Goal: Task Accomplishment & Management: Manage account settings

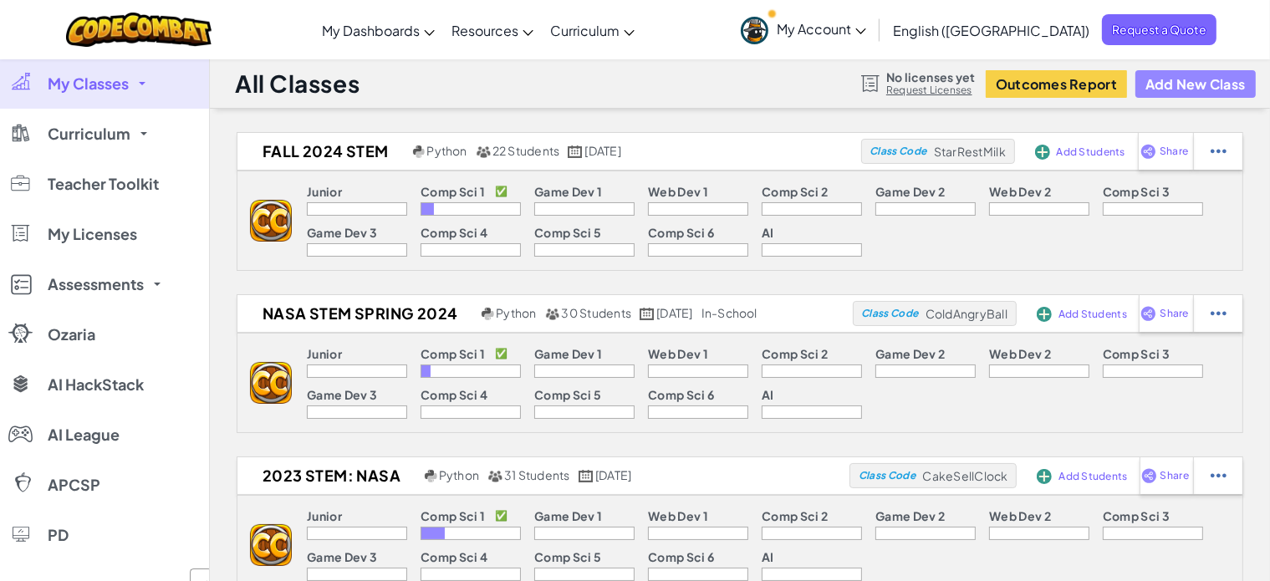
click at [1187, 74] on button "Add New Class" at bounding box center [1196, 84] width 120 height 28
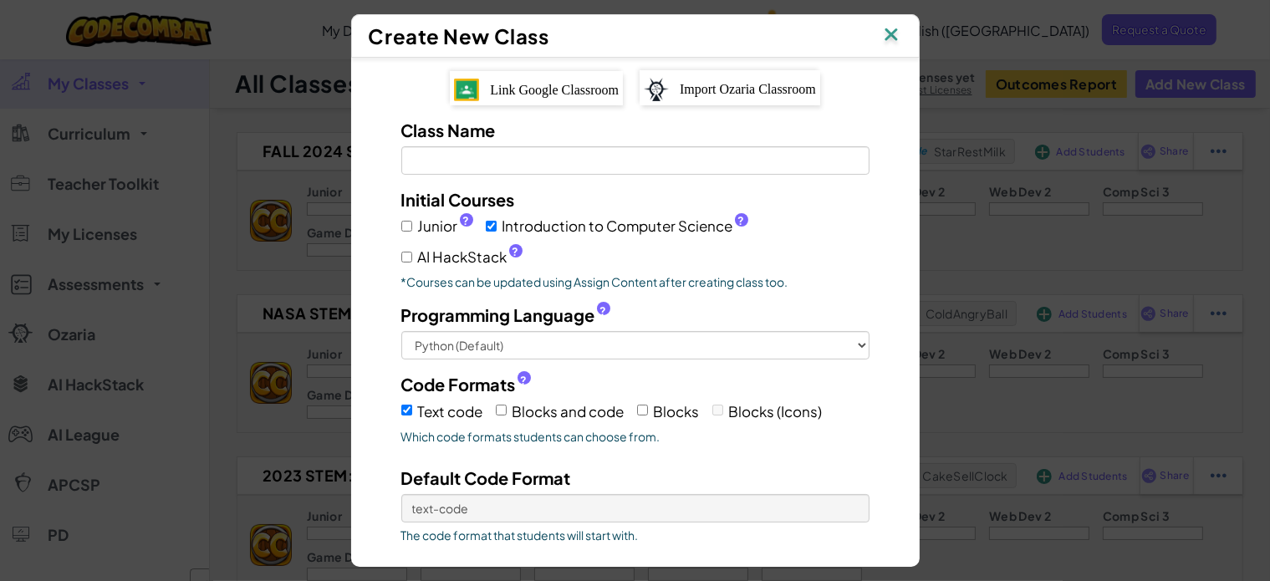
click at [560, 84] on span "Link Google Classroom" at bounding box center [554, 90] width 129 height 14
click at [533, 158] on input "Class Name Field is required" at bounding box center [635, 160] width 468 height 28
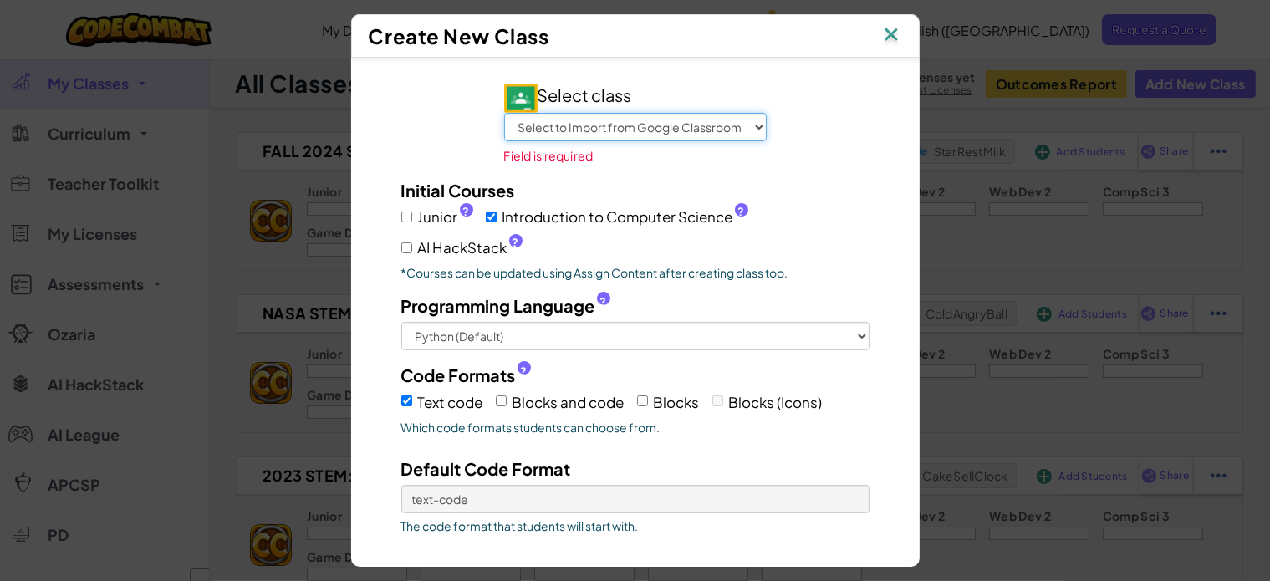
click at [690, 129] on select "Select to Import from Google Classroom Advisory Fall 2025 7 STEM Fall 2025 6 Li…" at bounding box center [635, 127] width 263 height 28
select select "794829458104"
click at [504, 113] on select "Select to Import from Google Classroom Advisory Fall 2025 7 STEM Fall 2025 6 Li…" at bounding box center [635, 127] width 263 height 28
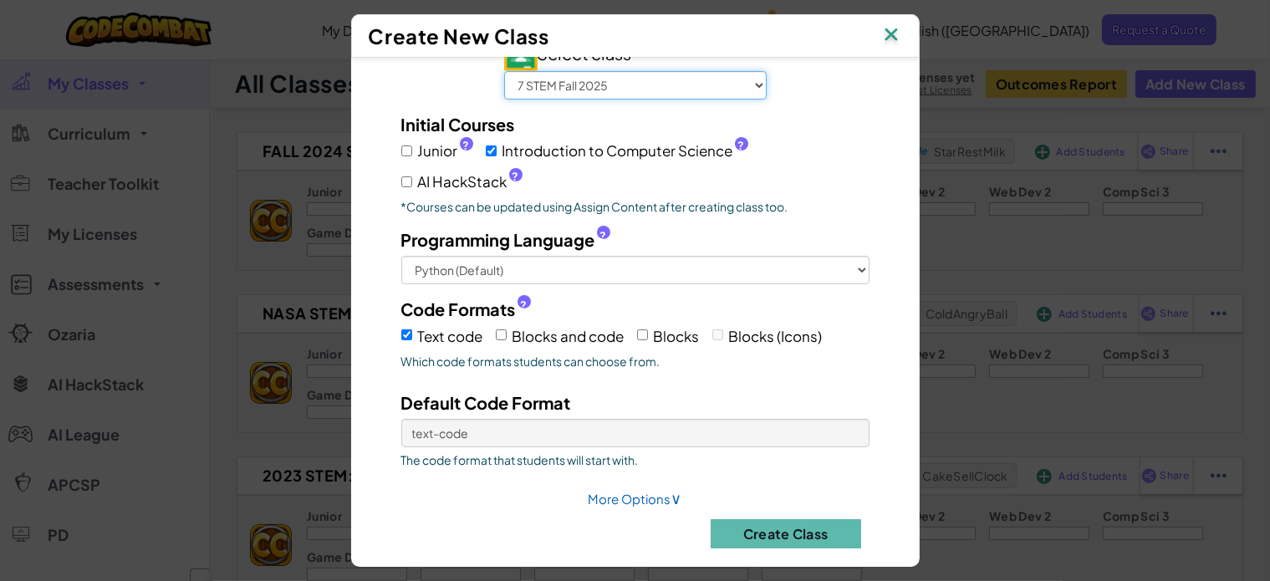
scroll to position [59, 0]
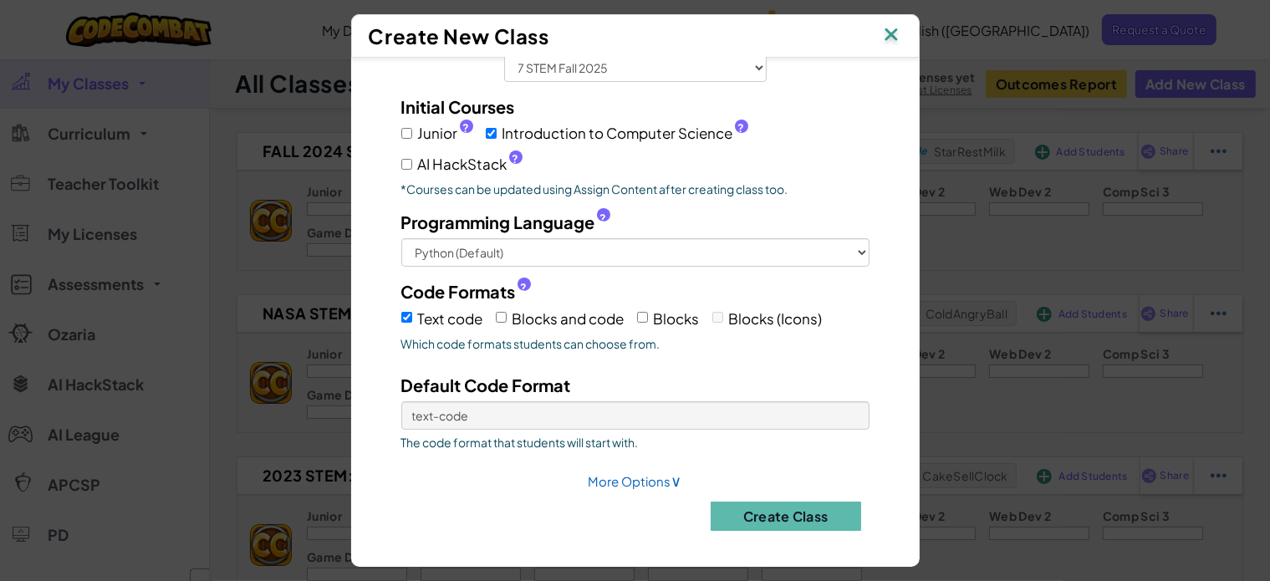
click at [503, 314] on label "Blocks and code" at bounding box center [560, 318] width 129 height 26
click at [503, 314] on input "Blocks and code" at bounding box center [501, 317] width 11 height 11
checkbox input "true"
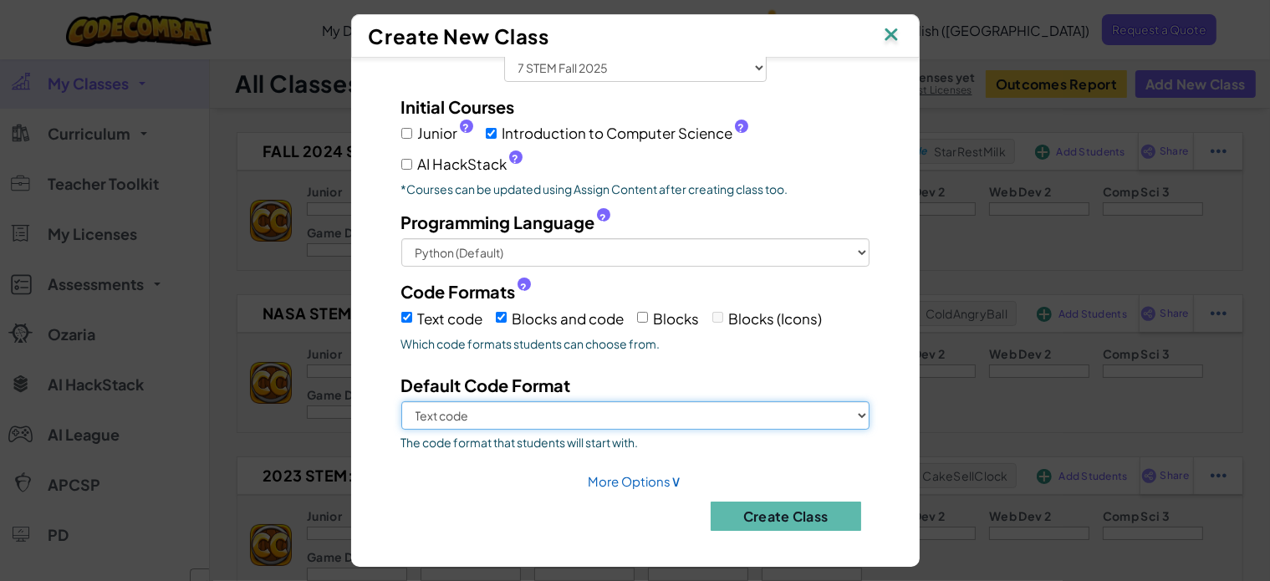
click at [508, 407] on select "Text code Blocks and code" at bounding box center [635, 415] width 468 height 28
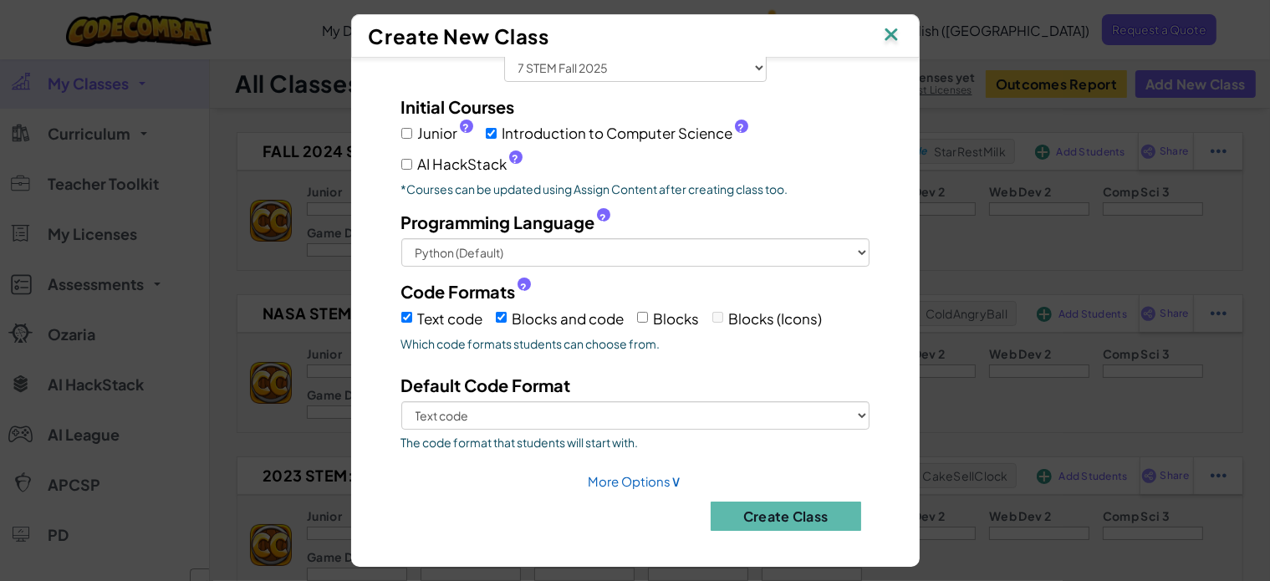
click at [654, 316] on span "Blocks" at bounding box center [677, 318] width 46 height 18
click at [647, 316] on input "Blocks" at bounding box center [642, 317] width 11 height 11
checkbox input "true"
click at [779, 504] on button "Create Class" at bounding box center [786, 516] width 151 height 29
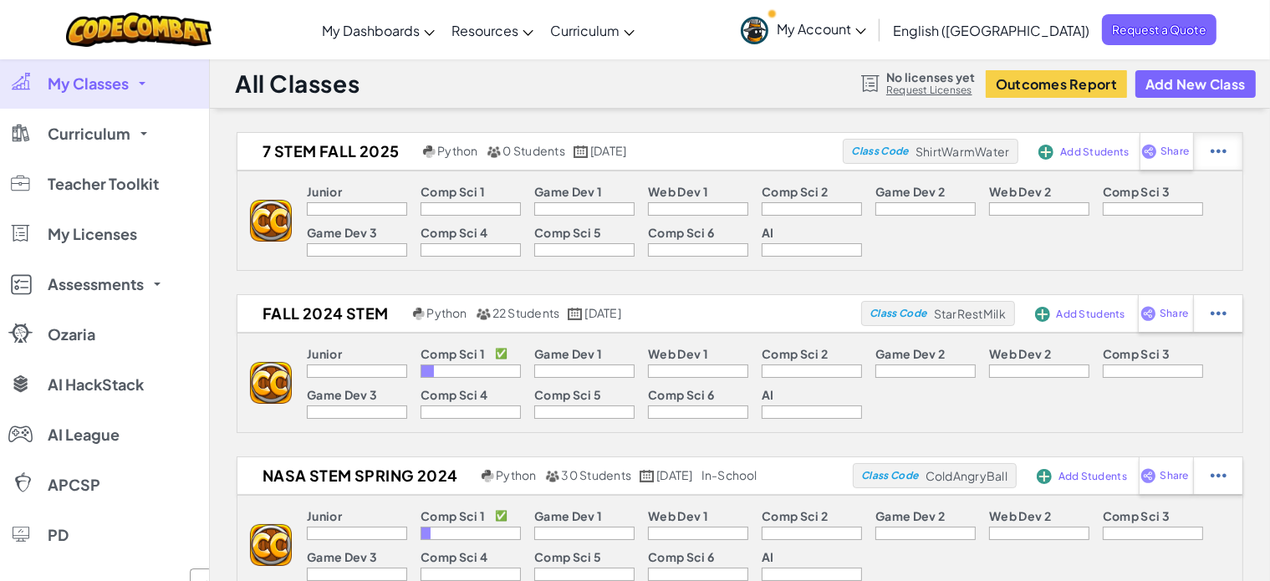
click at [1223, 153] on img at bounding box center [1219, 151] width 16 height 15
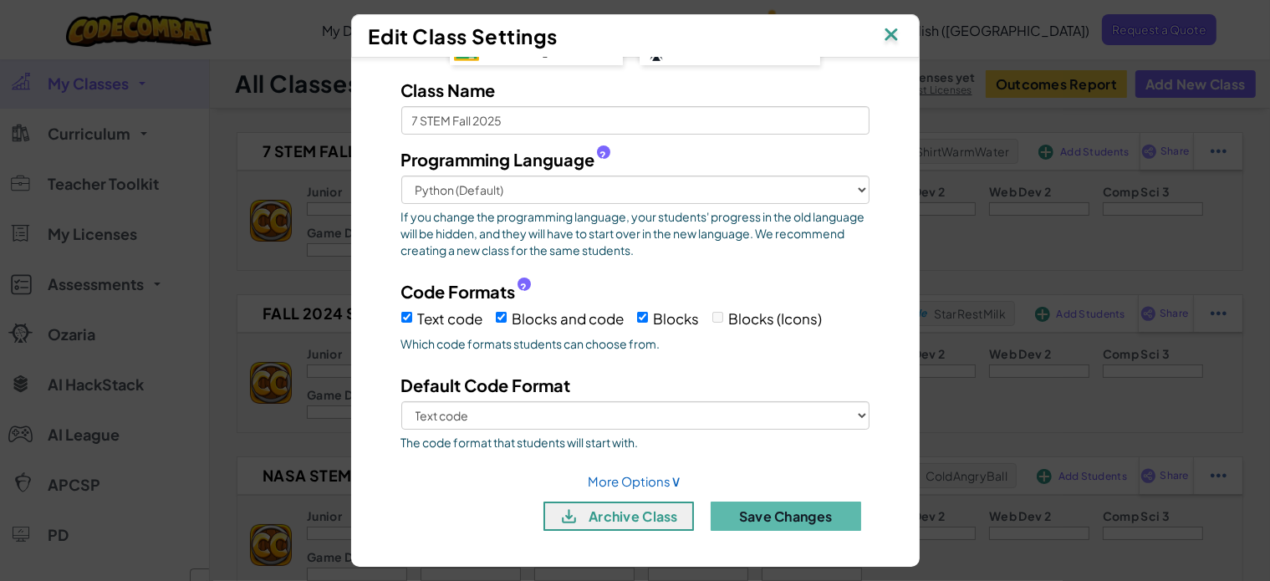
scroll to position [0, 0]
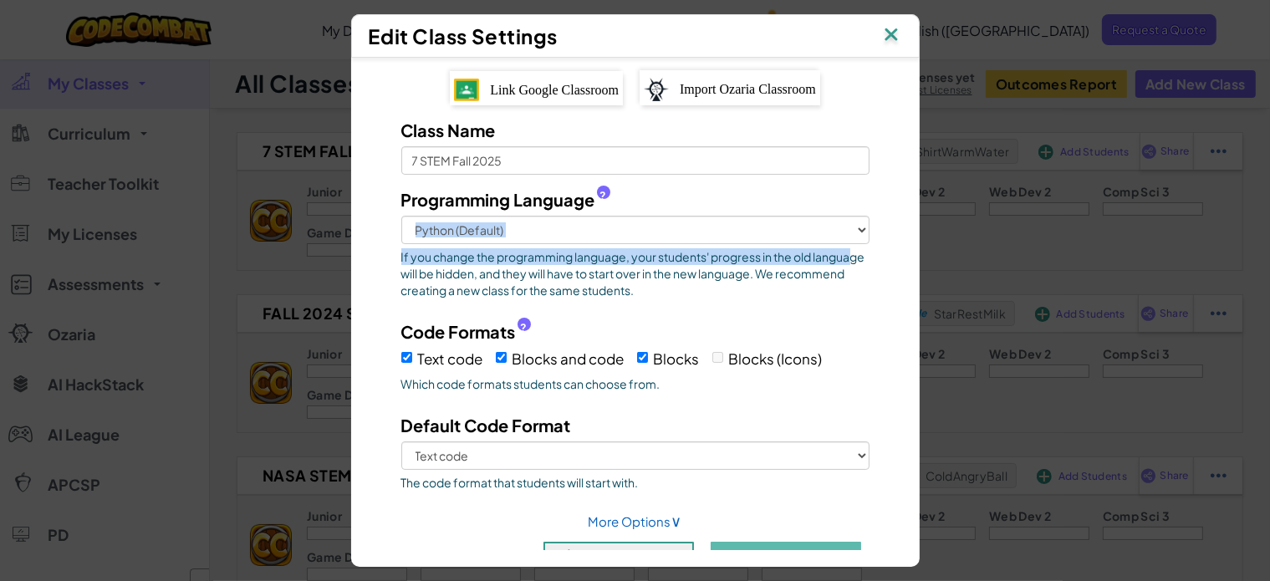
click at [1129, 241] on div "Edit Class Settings Link Google Classroom Import Ozaria Classroom Class Name 7 …" at bounding box center [635, 290] width 1270 height 581
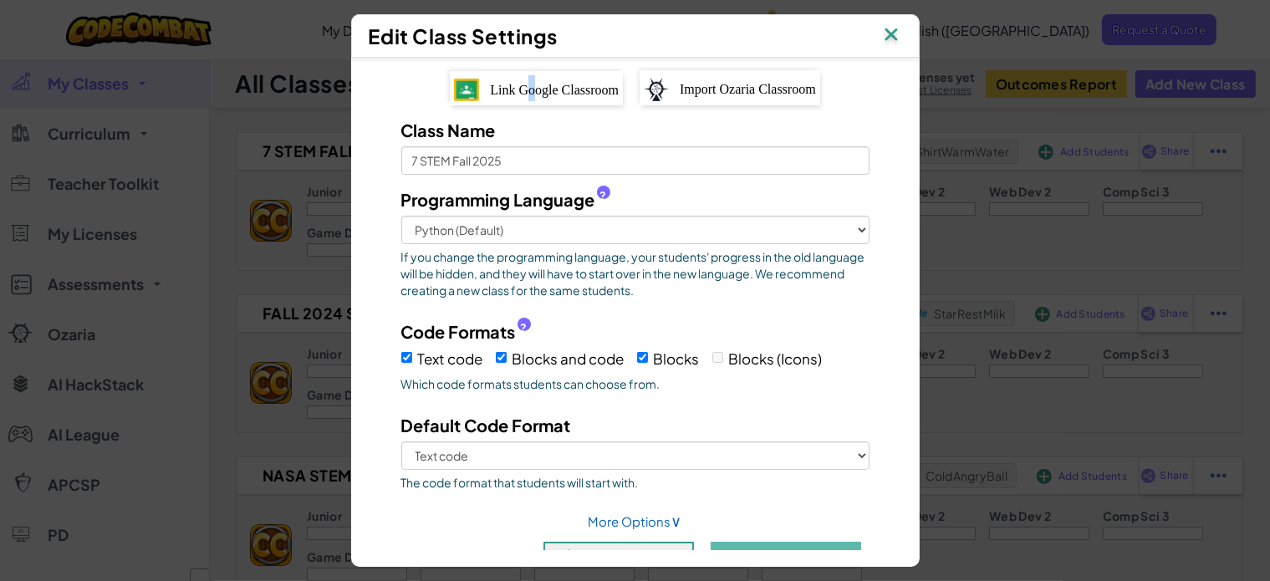
click at [518, 79] on div "Link Google Classroom" at bounding box center [536, 88] width 173 height 34
click at [901, 31] on img at bounding box center [892, 35] width 22 height 25
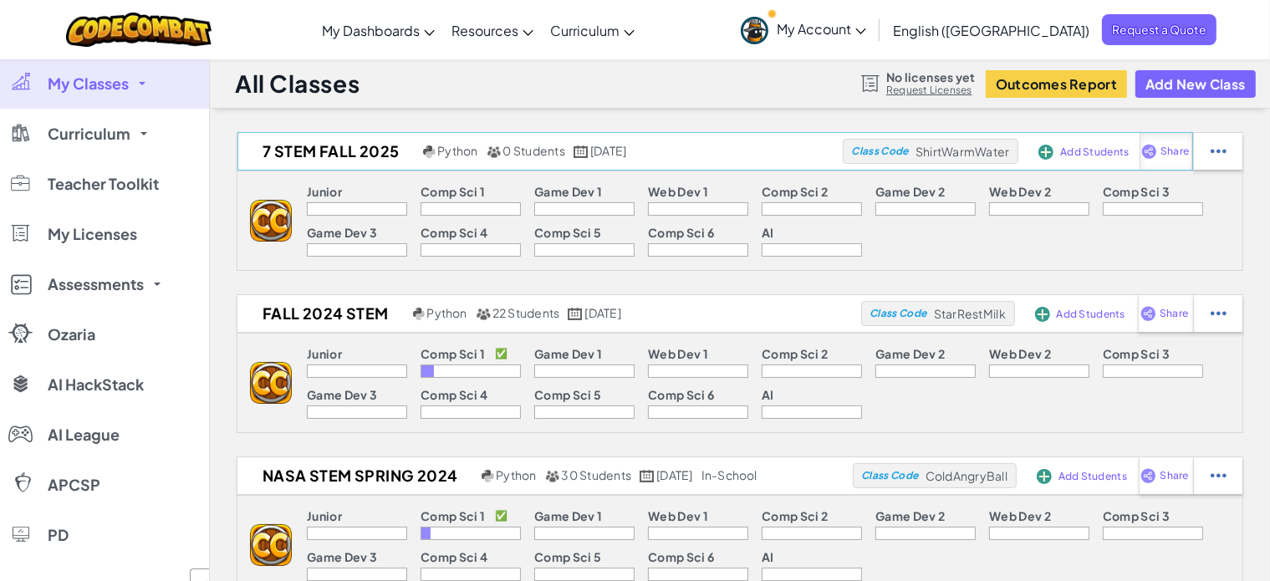
click at [1172, 150] on span "Share" at bounding box center [1175, 151] width 28 height 10
select select "write"
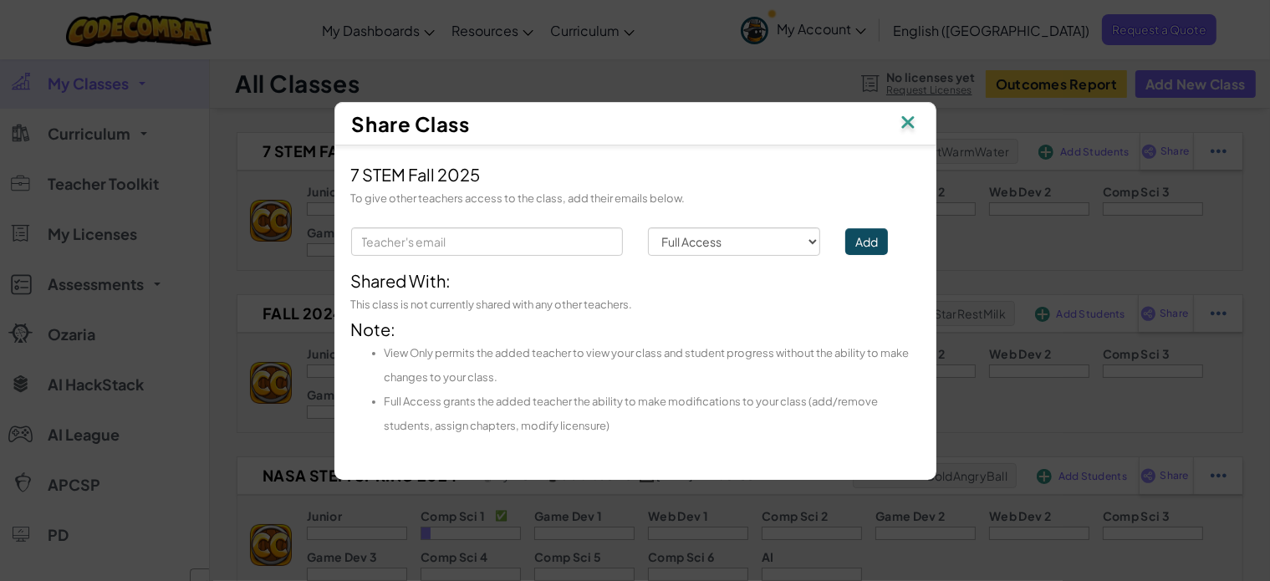
click at [908, 125] on img at bounding box center [908, 123] width 22 height 25
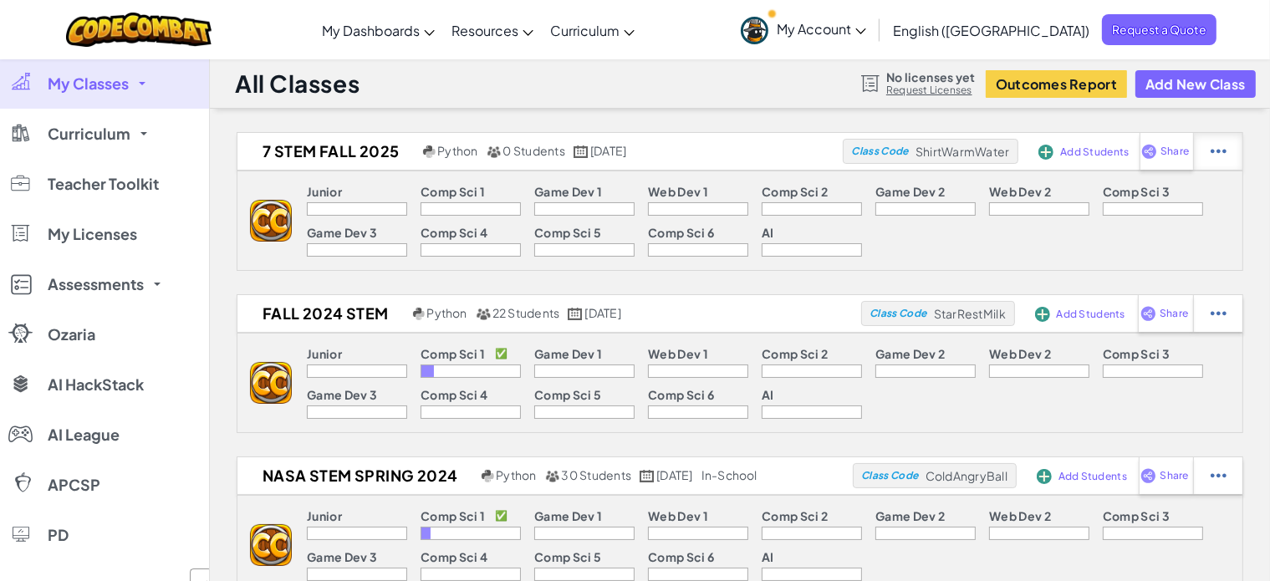
click at [1219, 156] on img at bounding box center [1219, 151] width 16 height 15
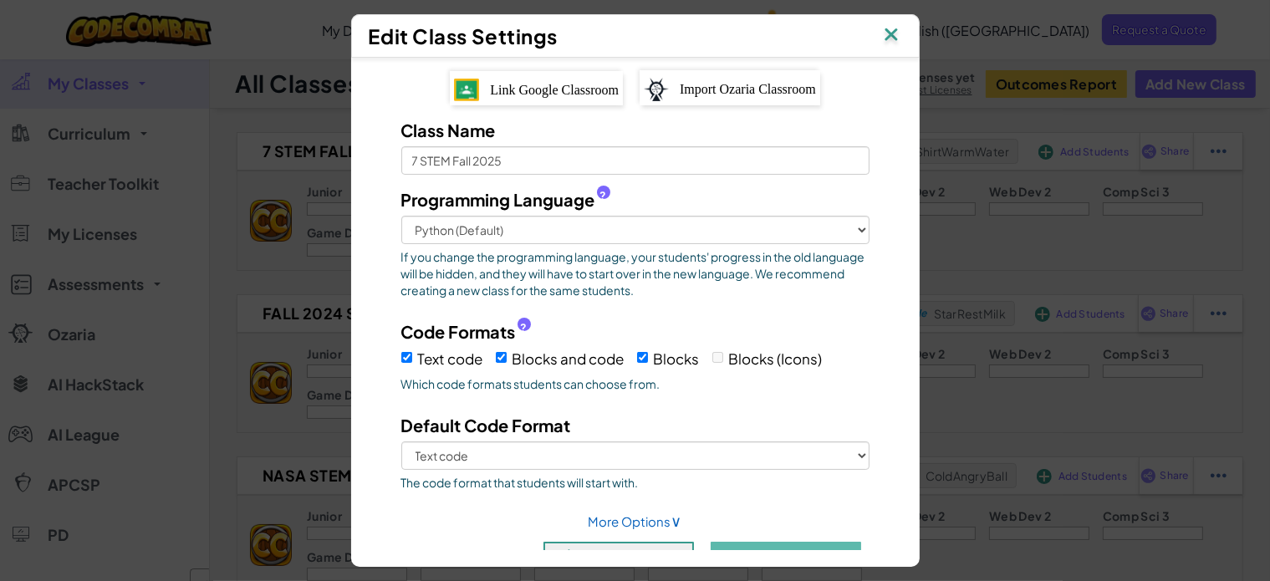
click at [501, 352] on label "Blocks and code" at bounding box center [560, 358] width 129 height 26
click at [501, 352] on input "Blocks and code" at bounding box center [501, 357] width 11 height 11
checkbox input "false"
click at [639, 354] on input "Blocks" at bounding box center [642, 357] width 11 height 11
checkbox input "false"
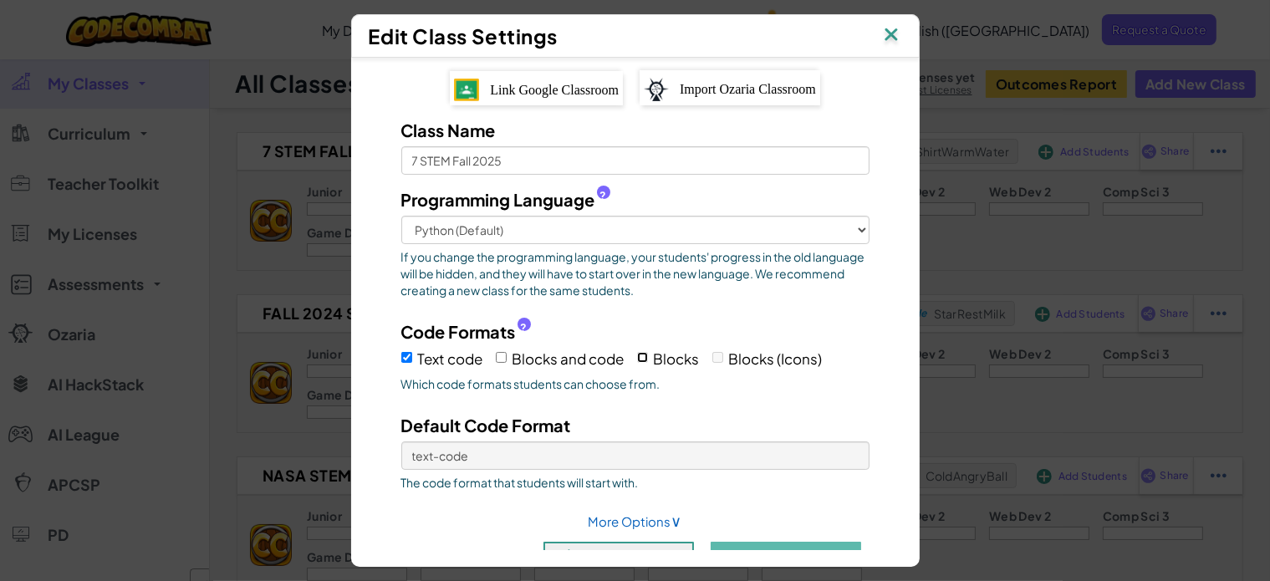
scroll to position [40, 0]
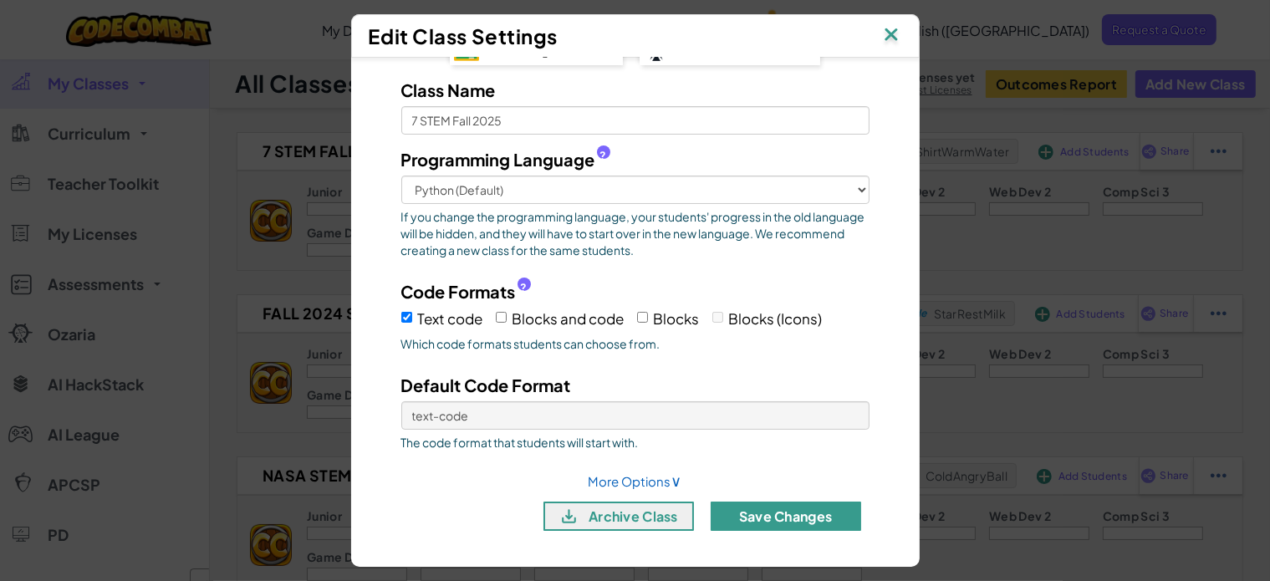
click at [795, 511] on button "Save Changes" at bounding box center [786, 516] width 151 height 29
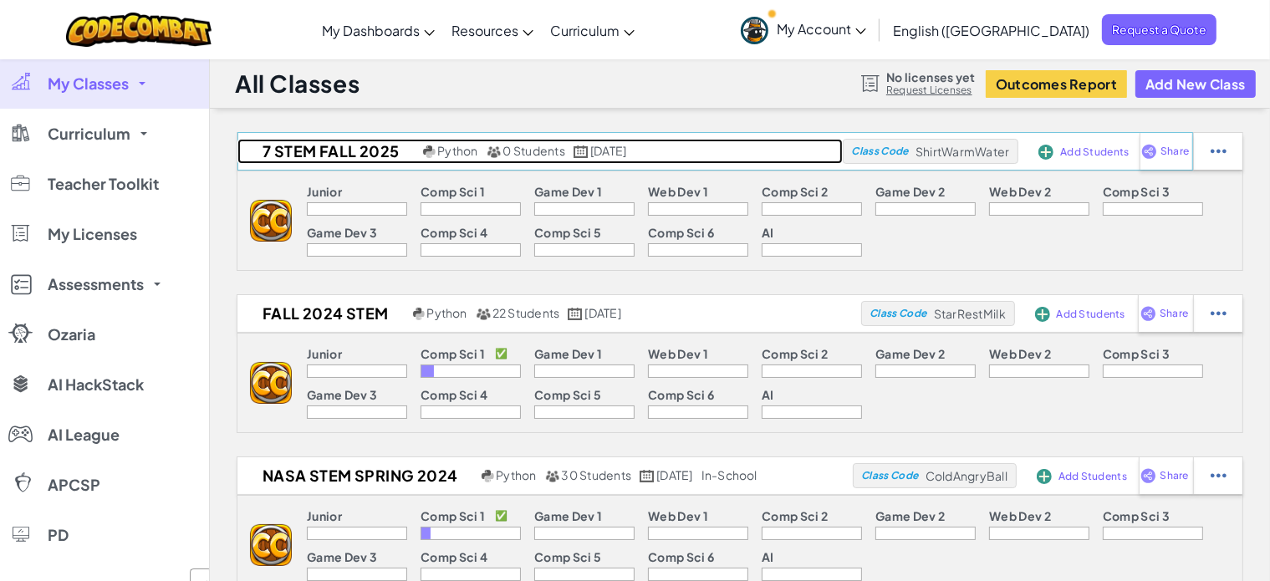
click at [361, 152] on h2 "7 STEM Fall 2025" at bounding box center [327, 151] width 181 height 25
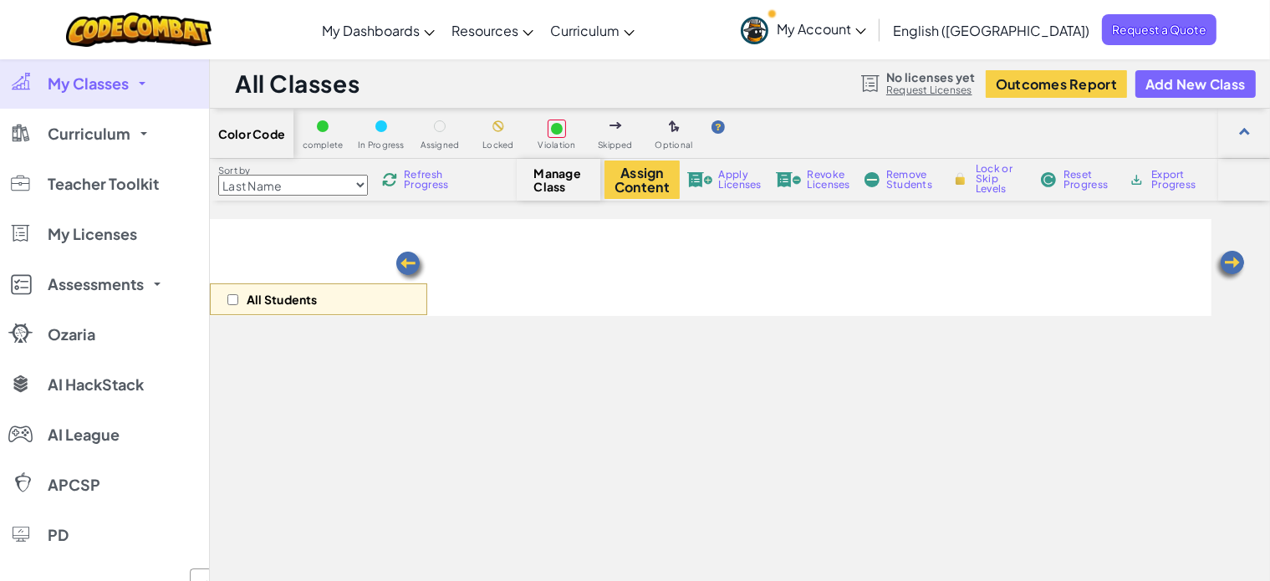
select select "560f1a9f22961295f9427742"
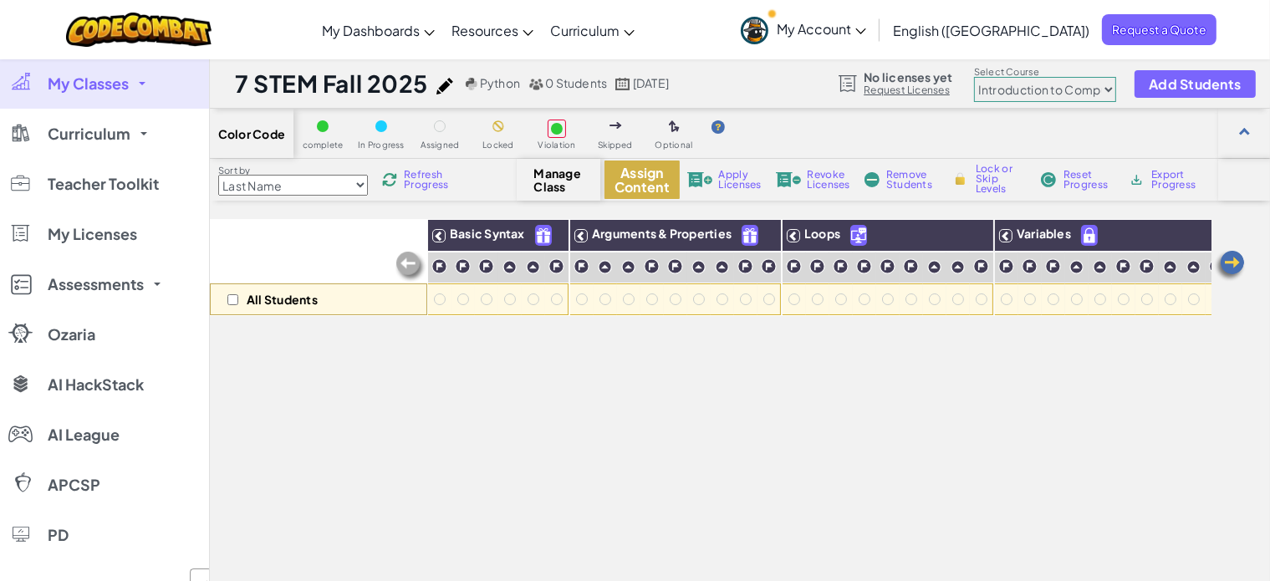
click at [646, 178] on button "Assign Content" at bounding box center [642, 180] width 75 height 38
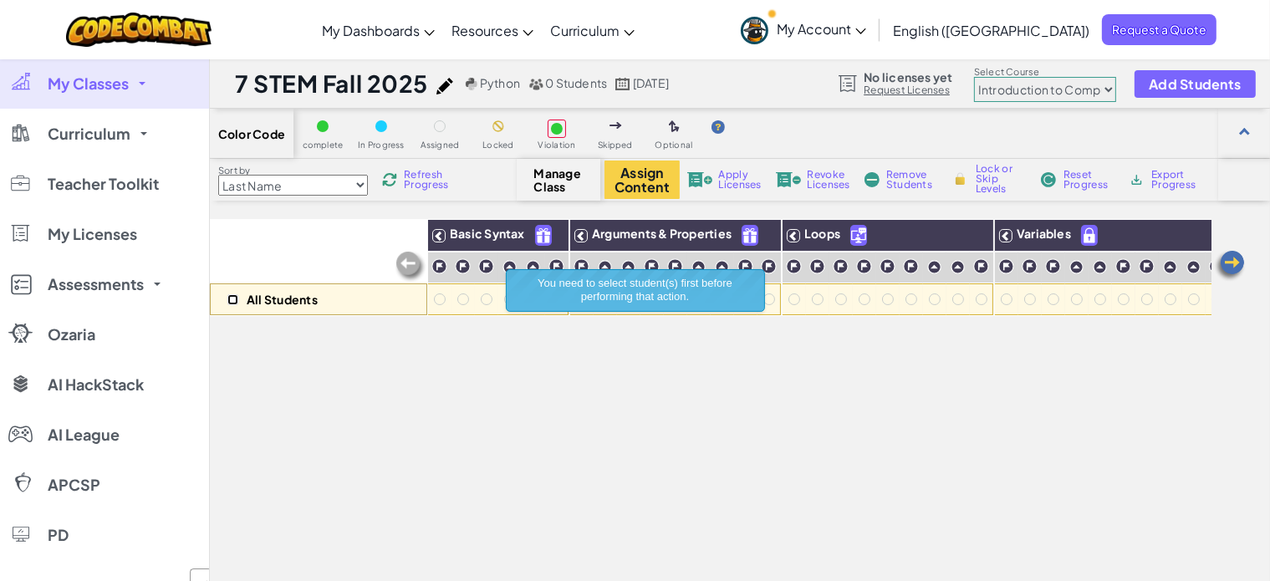
click at [231, 299] on input "checkbox" at bounding box center [232, 299] width 11 height 11
checkbox input "true"
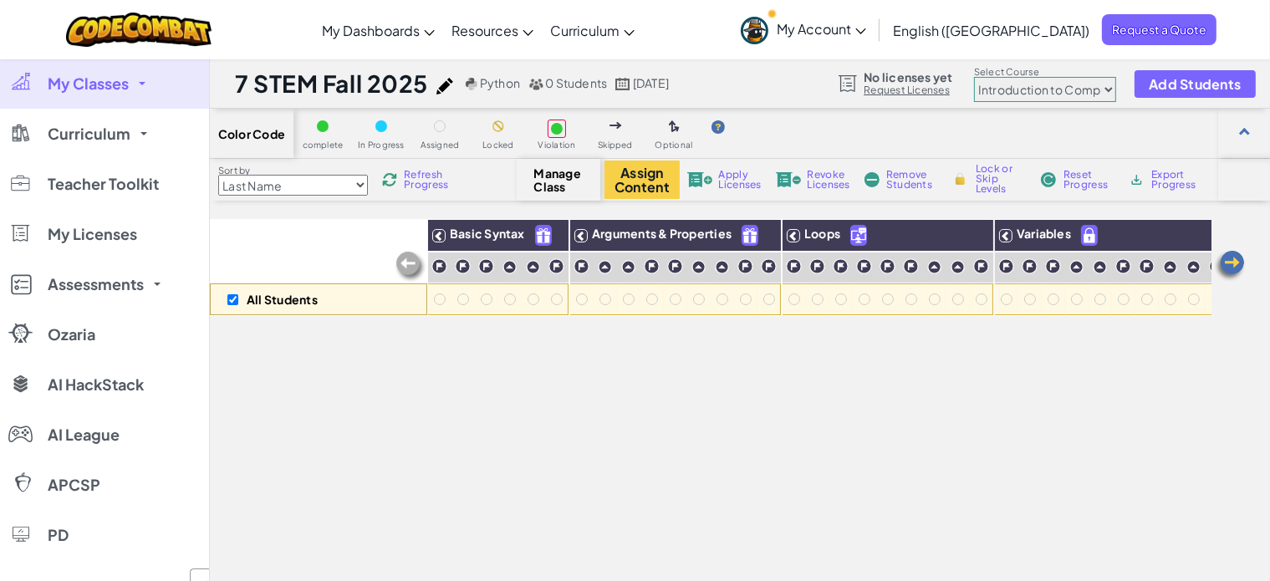
click at [406, 265] on img at bounding box center [410, 266] width 33 height 33
click at [1236, 271] on img at bounding box center [1229, 265] width 33 height 33
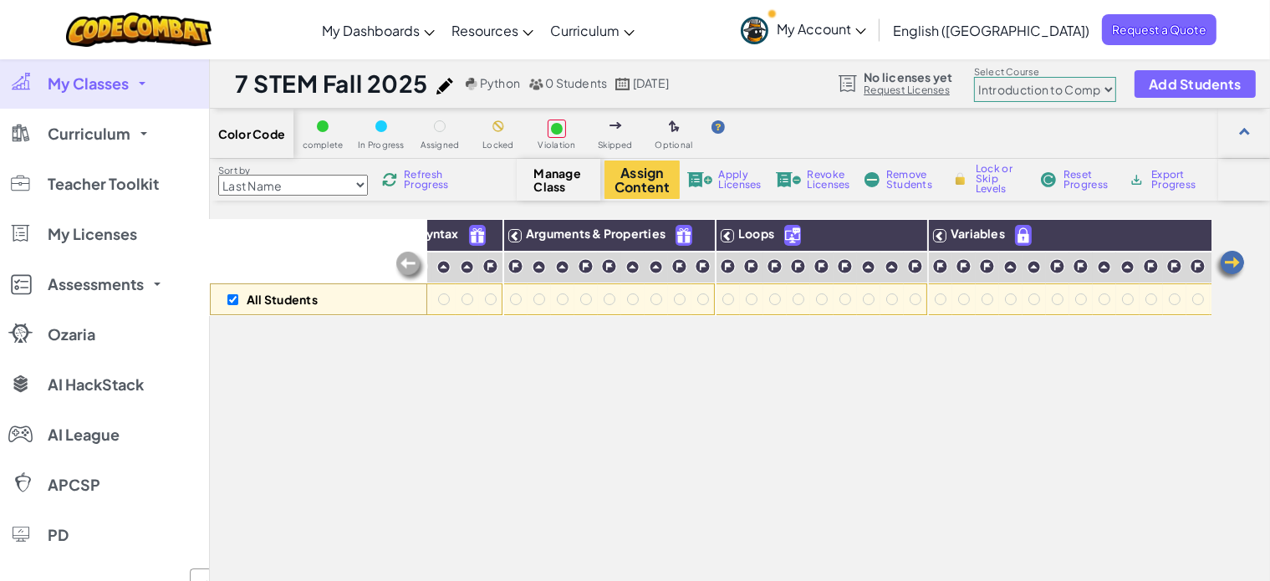
scroll to position [0, 124]
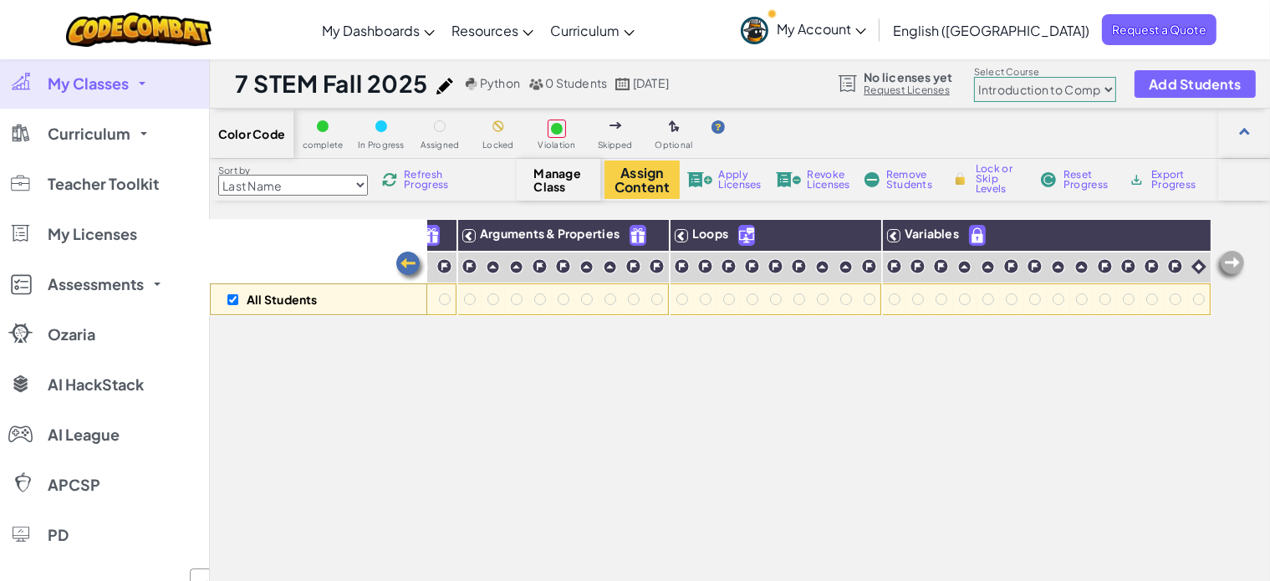
click at [408, 260] on img at bounding box center [410, 266] width 33 height 33
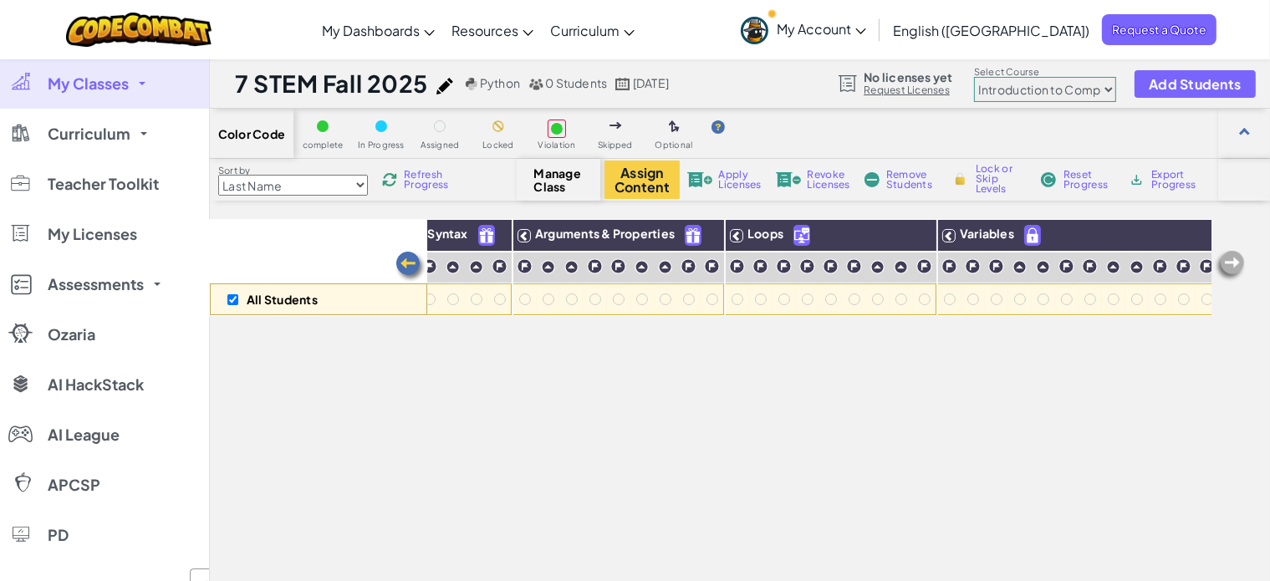
scroll to position [0, 0]
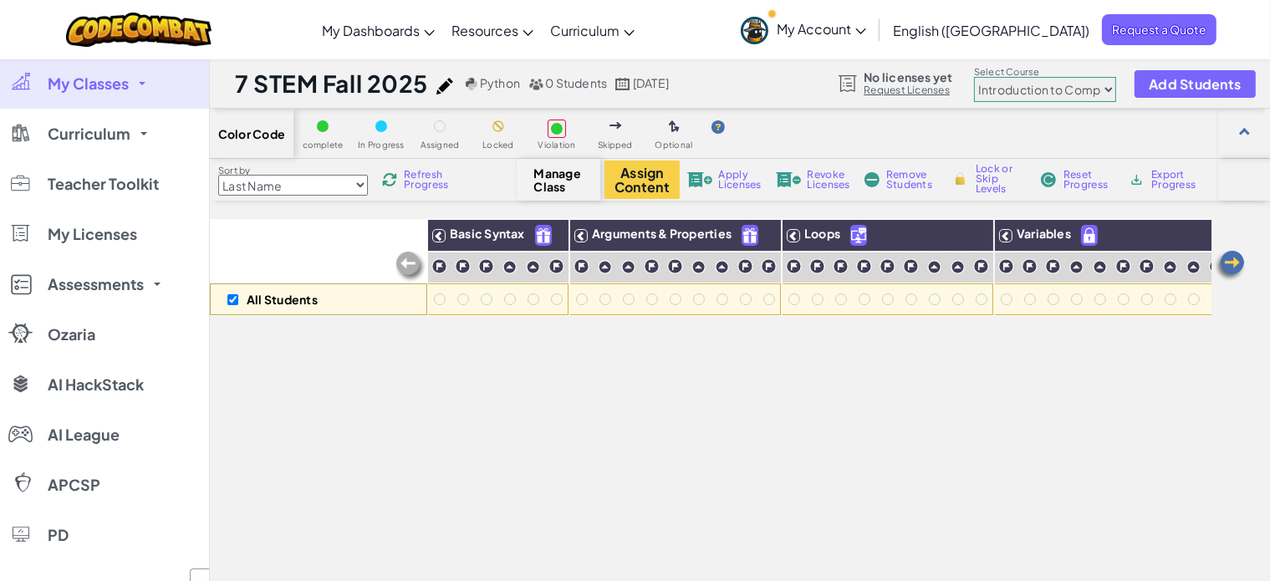
click at [319, 122] on div at bounding box center [323, 126] width 12 height 12
click at [444, 186] on span "Refresh Progress" at bounding box center [430, 180] width 52 height 20
click at [558, 176] on span "Manage Class" at bounding box center [558, 179] width 49 height 27
click at [1047, 86] on select "Junior Introduction to Computer Science Game Development 1 Web Development 1 Co…" at bounding box center [1045, 89] width 142 height 25
click at [974, 77] on select "Junior Introduction to Computer Science Game Development 1 Web Development 1 Co…" at bounding box center [1045, 89] width 142 height 25
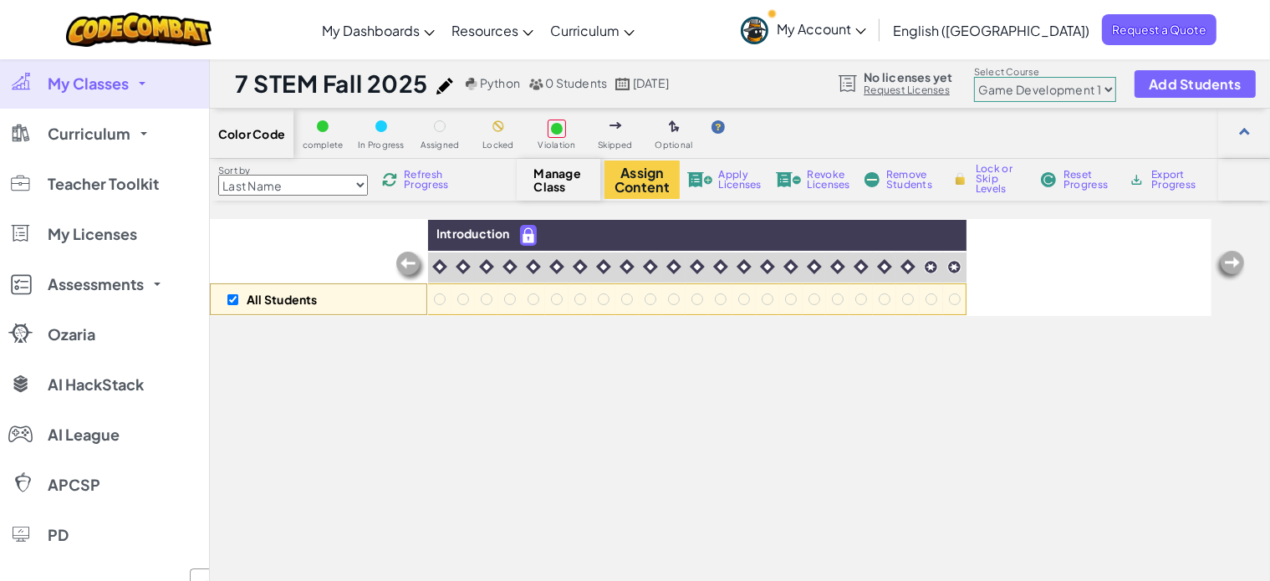
click at [1106, 87] on select "Junior Introduction to Computer Science Game Development 1 Web Development 1 Co…" at bounding box center [1045, 89] width 142 height 25
select select "560f1a9f22961295f9427742"
click at [974, 77] on select "Junior Introduction to Computer Science Game Development 1 Web Development 1 Co…" at bounding box center [1045, 89] width 142 height 25
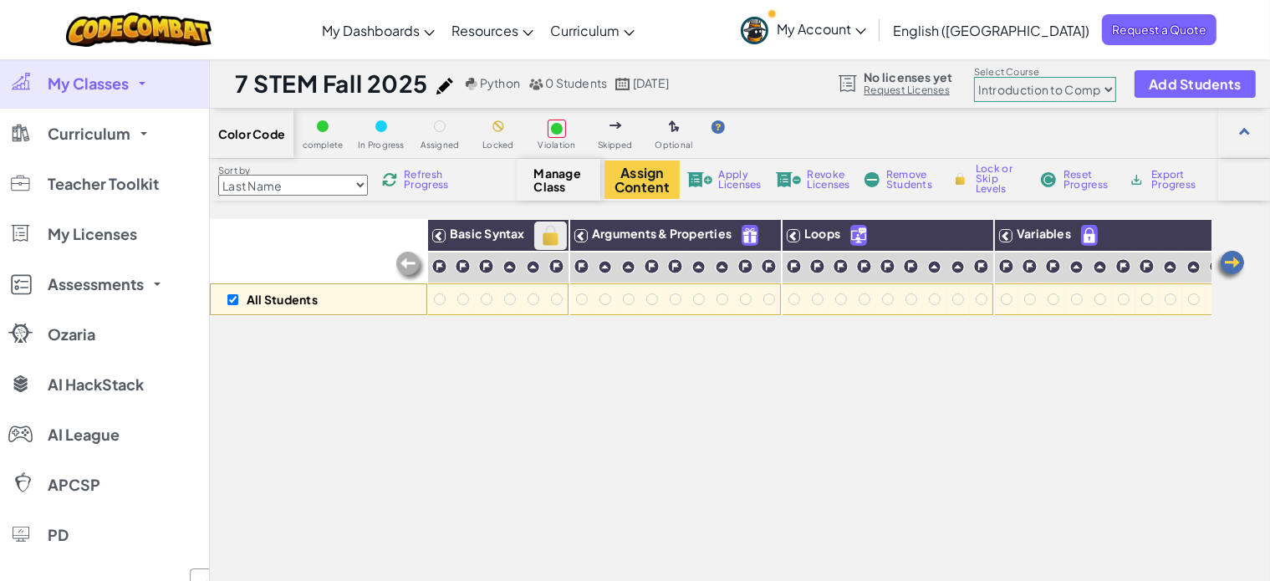
click at [551, 232] on img at bounding box center [550, 235] width 29 height 25
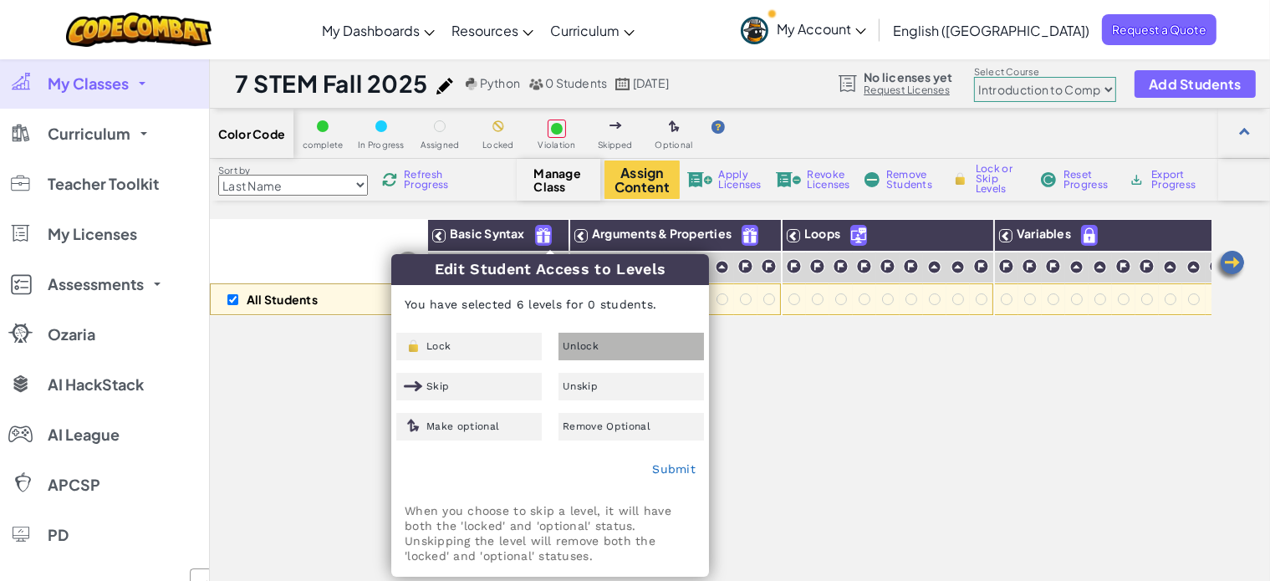
click at [609, 354] on div "Unlock" at bounding box center [632, 347] width 146 height 28
click at [686, 467] on link "Submit" at bounding box center [673, 468] width 43 height 13
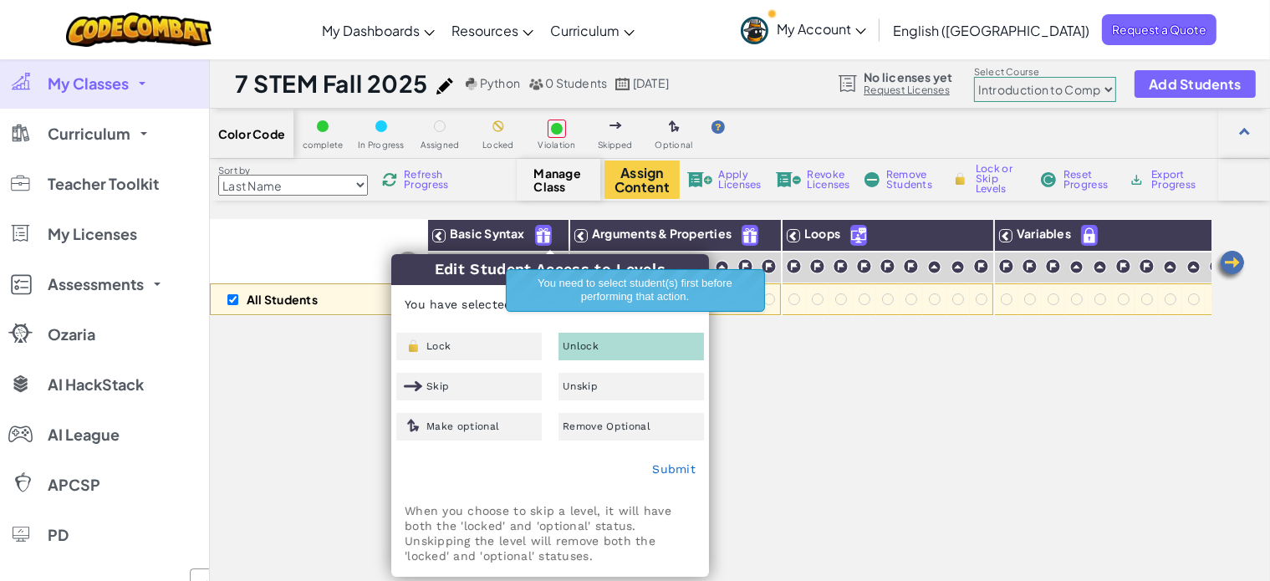
click at [629, 344] on div "Unlock" at bounding box center [632, 347] width 146 height 28
click at [743, 441] on div "All Students Basic Syntax Arguments & Properties Loops Variables" at bounding box center [711, 468] width 1002 height 498
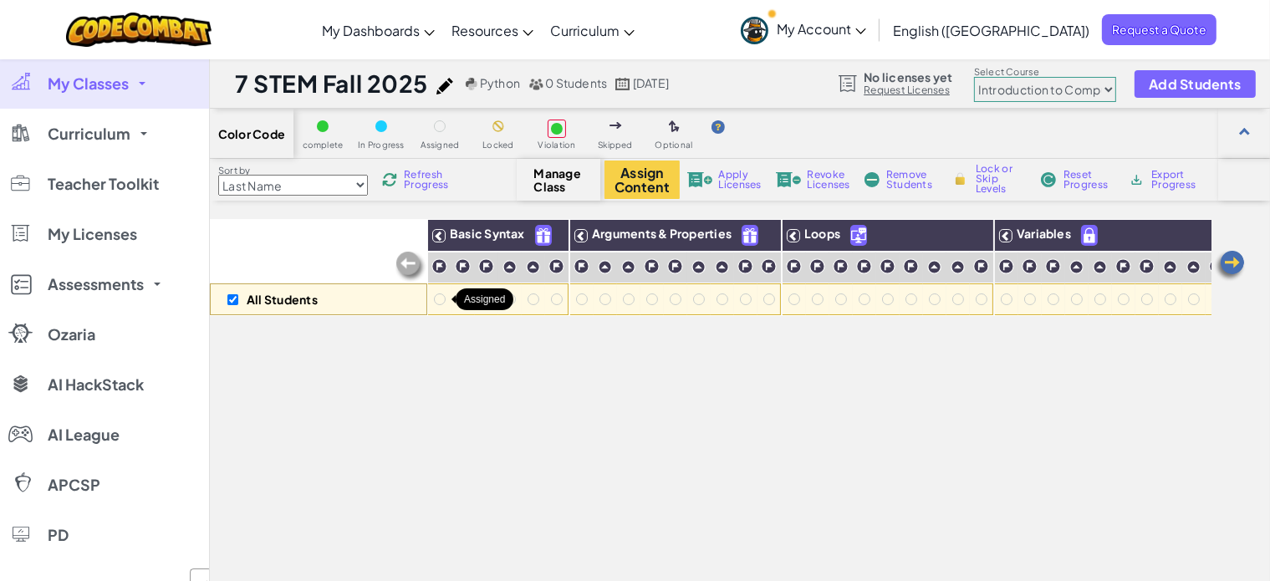
click at [437, 298] on div at bounding box center [440, 300] width 12 height 12
click at [1228, 262] on img at bounding box center [1229, 265] width 33 height 33
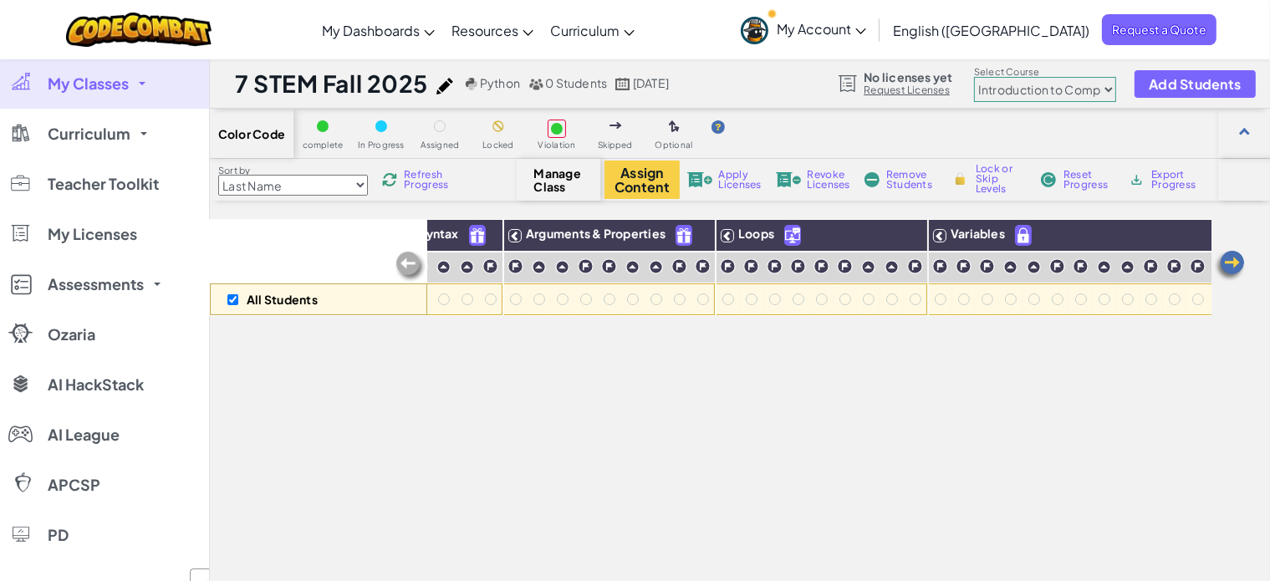
scroll to position [0, 124]
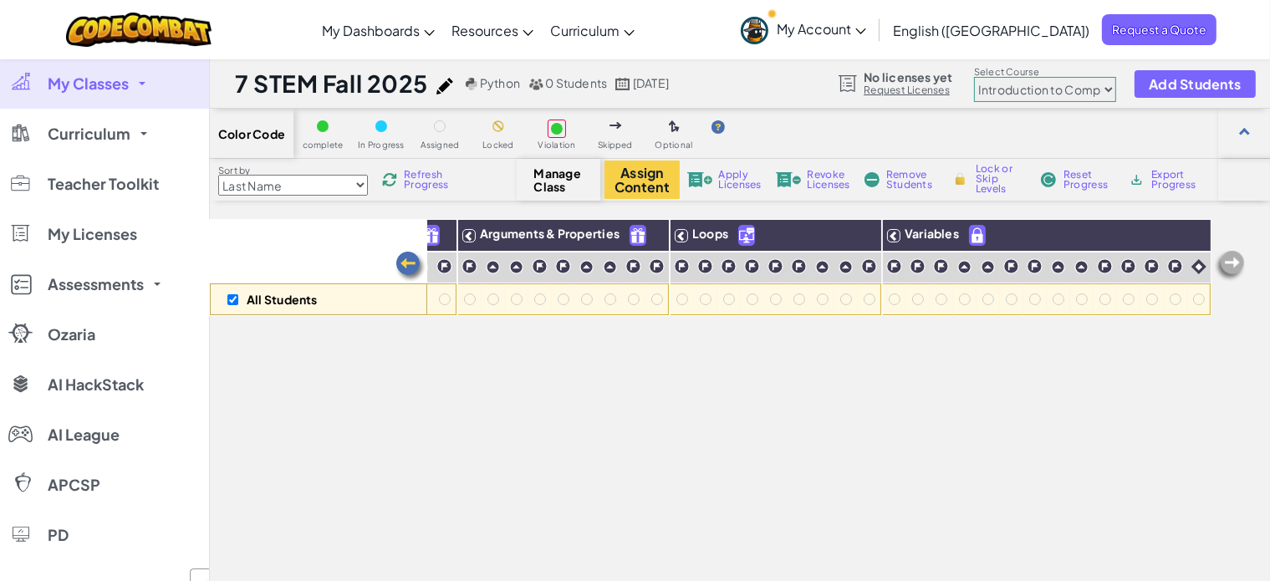
click at [108, 78] on span "My Classes" at bounding box center [88, 83] width 81 height 15
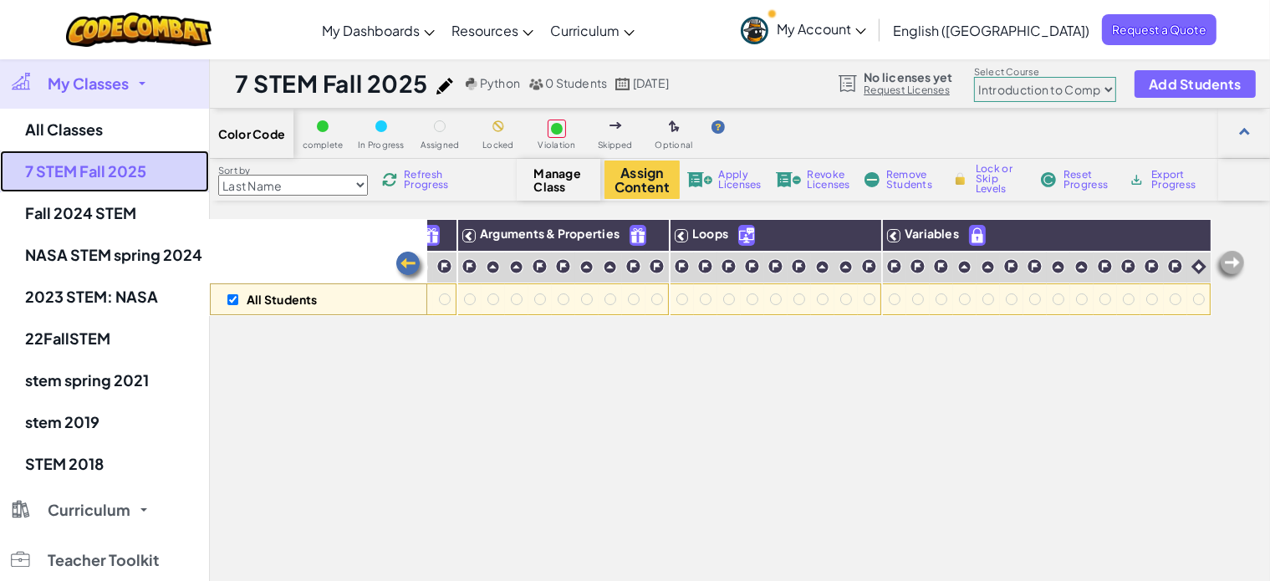
click at [98, 156] on link "7 STEM Fall 2025" at bounding box center [104, 172] width 209 height 42
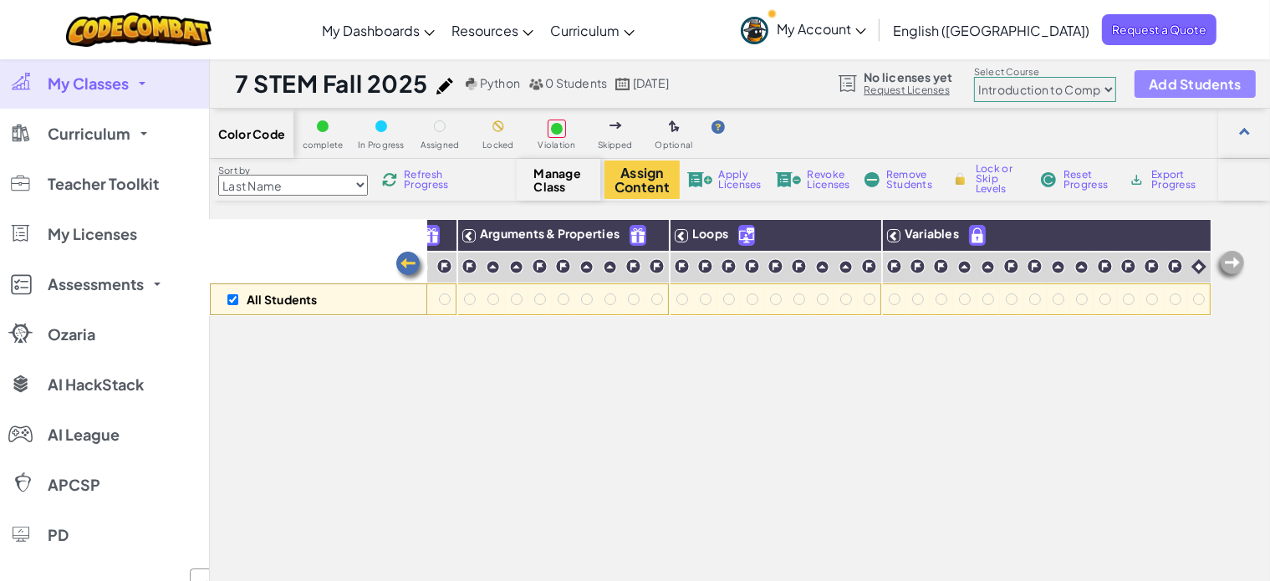
click at [1191, 79] on span "Add Students" at bounding box center [1195, 84] width 92 height 14
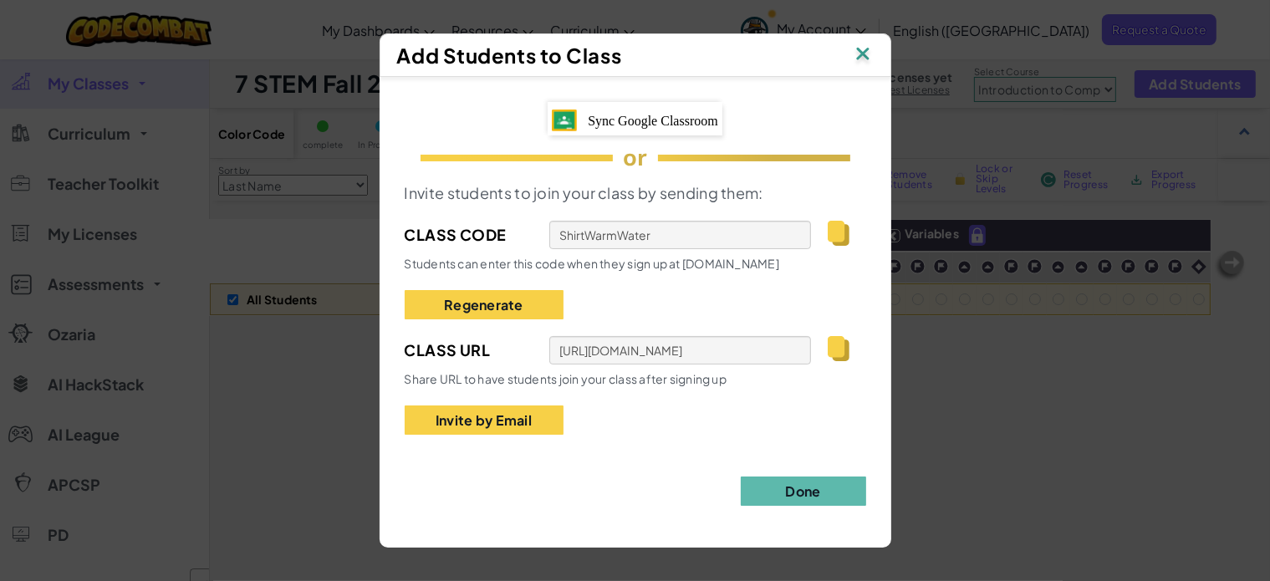
click at [845, 349] on img at bounding box center [838, 348] width 21 height 25
click at [830, 493] on button "Done" at bounding box center [803, 491] width 125 height 29
